Goal: Navigation & Orientation: Find specific page/section

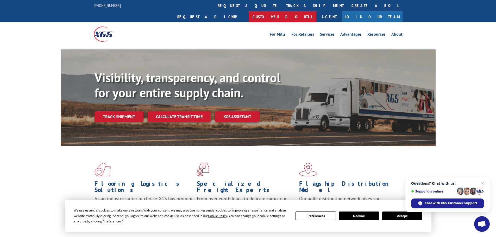
click at [316, 11] on link "Customer Portal" at bounding box center [283, 16] width 68 height 11
click at [397, 32] on link "About" at bounding box center [396, 35] width 11 height 6
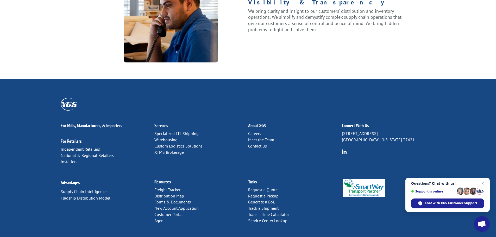
scroll to position [670, 0]
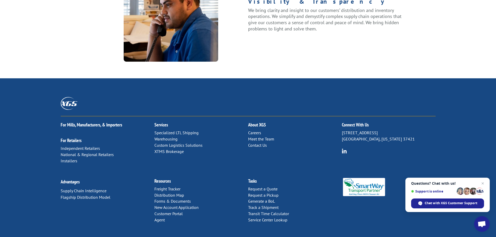
click at [262, 143] on link "Contact Us" at bounding box center [257, 145] width 19 height 5
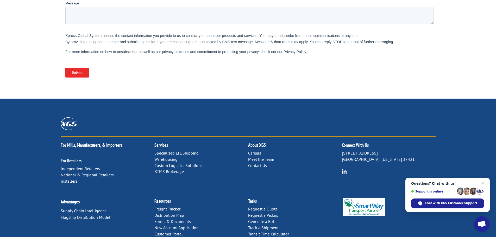
scroll to position [214, 0]
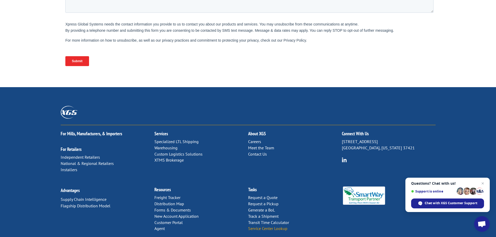
click at [269, 226] on link "Service Center Lookup" at bounding box center [267, 228] width 39 height 5
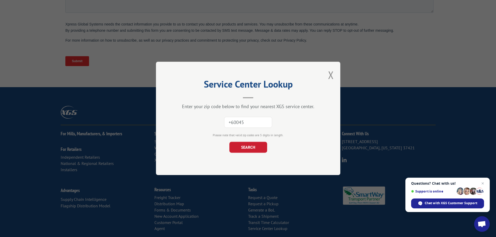
click at [229, 142] on button "SEARCH" at bounding box center [248, 147] width 38 height 11
click at [252, 148] on button "SEARCH" at bounding box center [248, 147] width 38 height 11
drag, startPoint x: 230, startPoint y: 124, endPoint x: 222, endPoint y: 125, distance: 7.3
click at [222, 125] on div "+60045 The field is not valid" at bounding box center [248, 122] width 132 height 17
click at [248, 145] on button "SEARCH" at bounding box center [248, 147] width 38 height 11
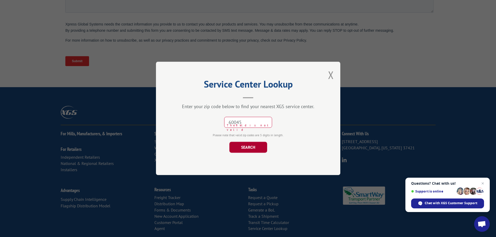
click at [248, 145] on button "SEARCH" at bounding box center [248, 147] width 38 height 11
type input "60045"
click at [248, 148] on button "SEARCH" at bounding box center [248, 147] width 38 height 11
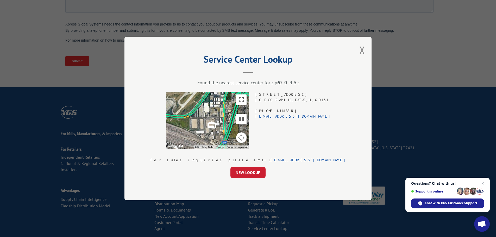
drag, startPoint x: 317, startPoint y: 94, endPoint x: 264, endPoint y: 96, distance: 53.6
click at [264, 96] on div "Service Center Lookup Found the nearest service center for zip 60045 : ← Move l…" at bounding box center [247, 119] width 247 height 164
copy div "← Move left → Move right ↑ Move up ↓ Move down + Zoom in - Zoom out Home Jump l…"
drag, startPoint x: 269, startPoint y: 100, endPoint x: 295, endPoint y: 101, distance: 25.8
click at [293, 101] on div "10601 SEYMOUR AVE STE 400 FRANKLIN PARK , IL , 60131 (708) 331-2989 xgschicago@…" at bounding box center [292, 120] width 75 height 57
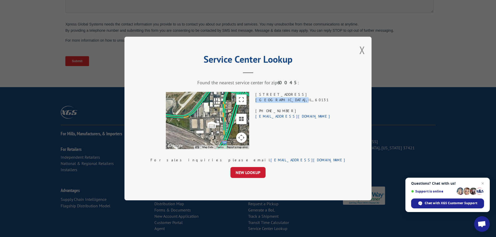
drag, startPoint x: 295, startPoint y: 101, endPoint x: 269, endPoint y: 102, distance: 25.3
click at [269, 102] on div "10601 SEYMOUR AVE STE 400 FRANKLIN PARK , IL , 60131 (708) 331-2989 xgschicago@…" at bounding box center [292, 120] width 75 height 57
copy div "FRANKLIN PARK ,"
drag, startPoint x: 312, startPoint y: 100, endPoint x: 300, endPoint y: 102, distance: 11.6
click at [300, 102] on div "10601 SEYMOUR AVE STE 400 FRANKLIN PARK , IL , 60131 (708) 331-2989 xgschicago@…" at bounding box center [292, 120] width 75 height 57
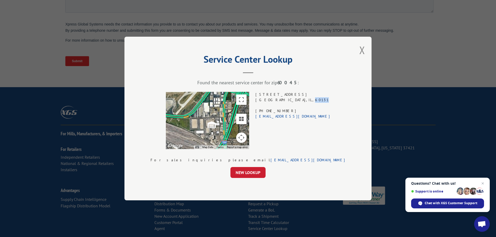
copy div "60131"
